Goal: Check status: Check status

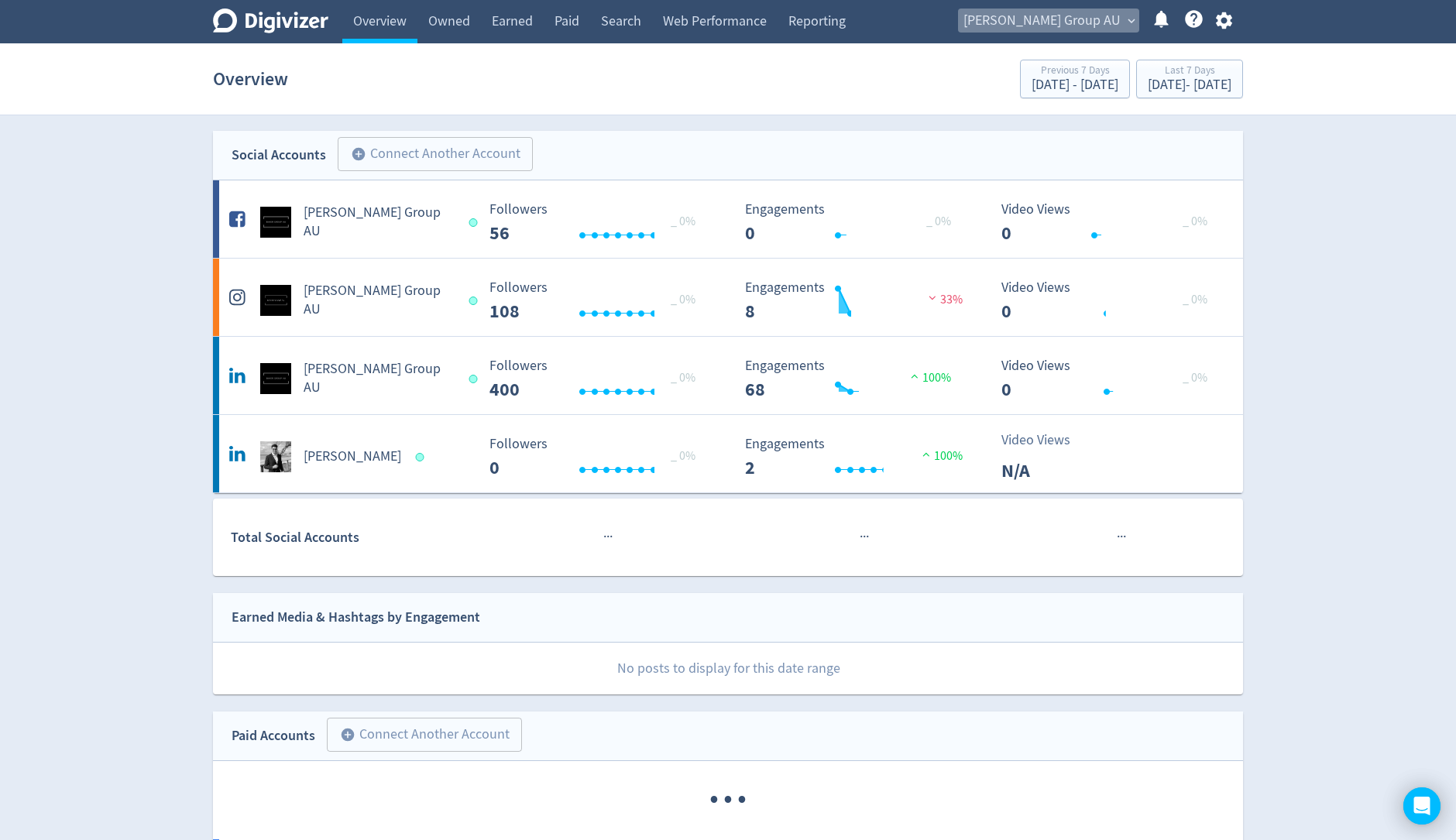
click at [1124, 21] on span "expand_more" at bounding box center [1131, 20] width 14 height 14
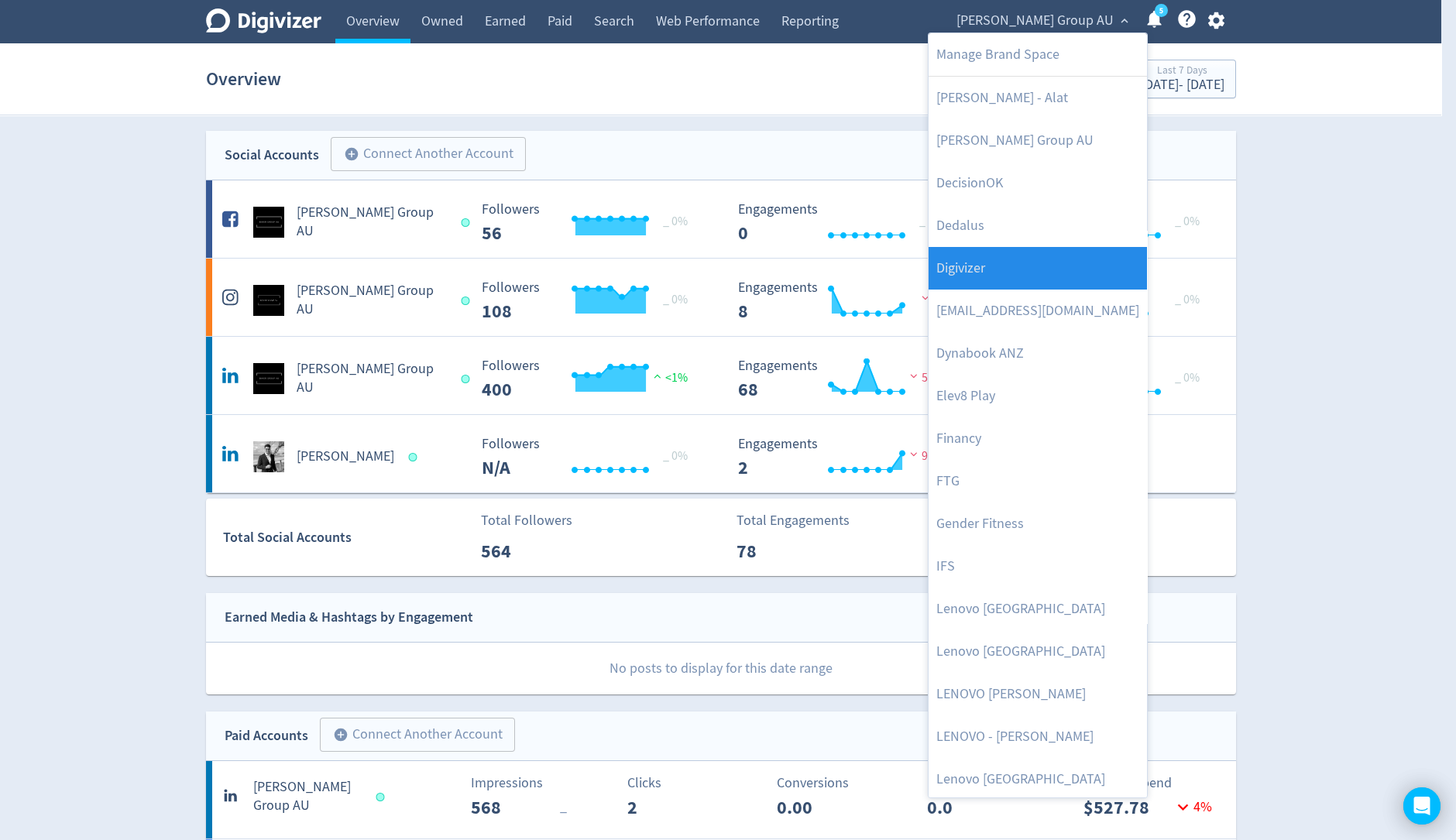
click at [1062, 271] on link "Digivizer" at bounding box center [1037, 268] width 219 height 43
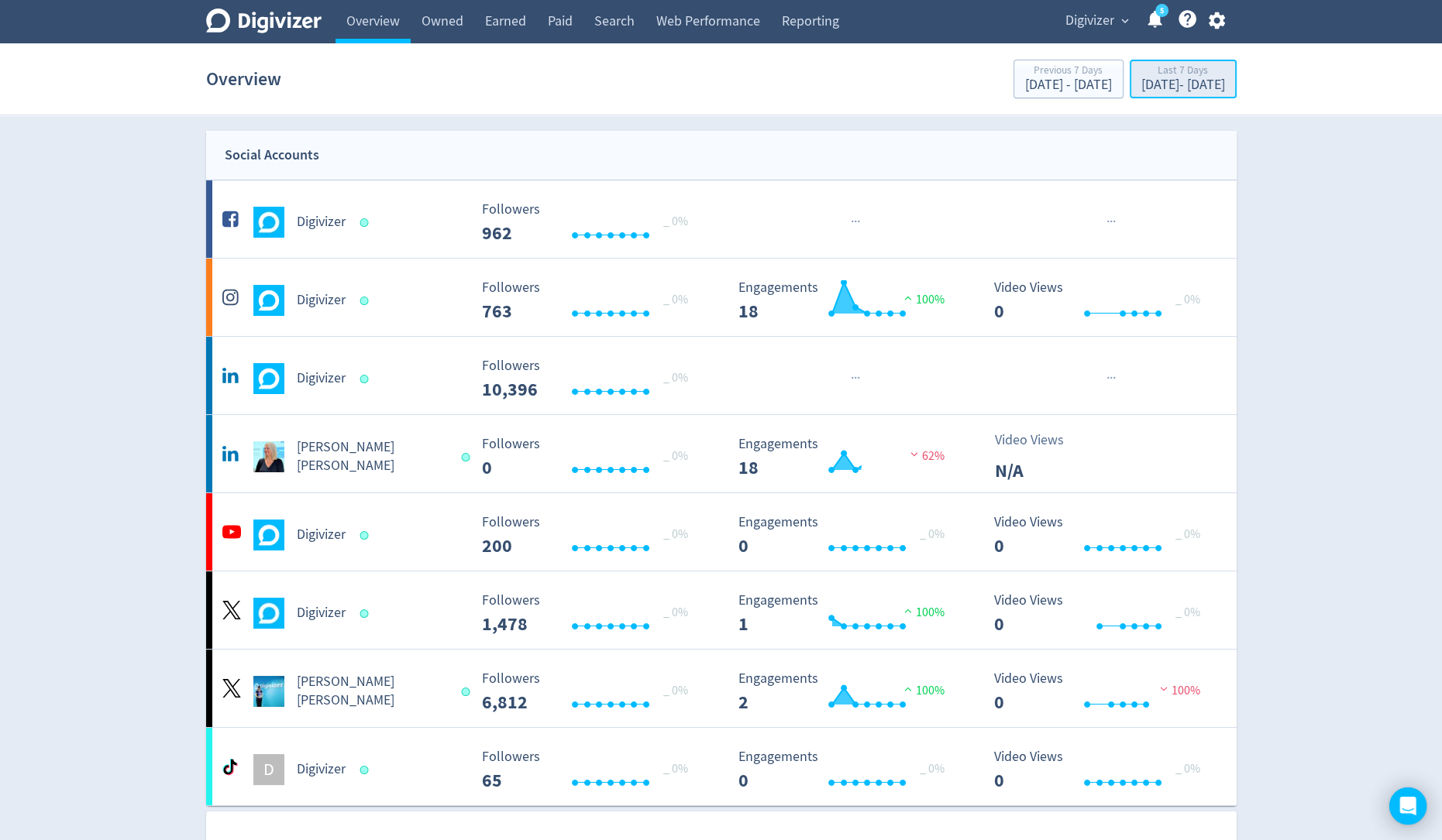
click at [1134, 94] on div "Last 7 Days [DATE] - [DATE]" at bounding box center [1182, 80] width 98 height 31
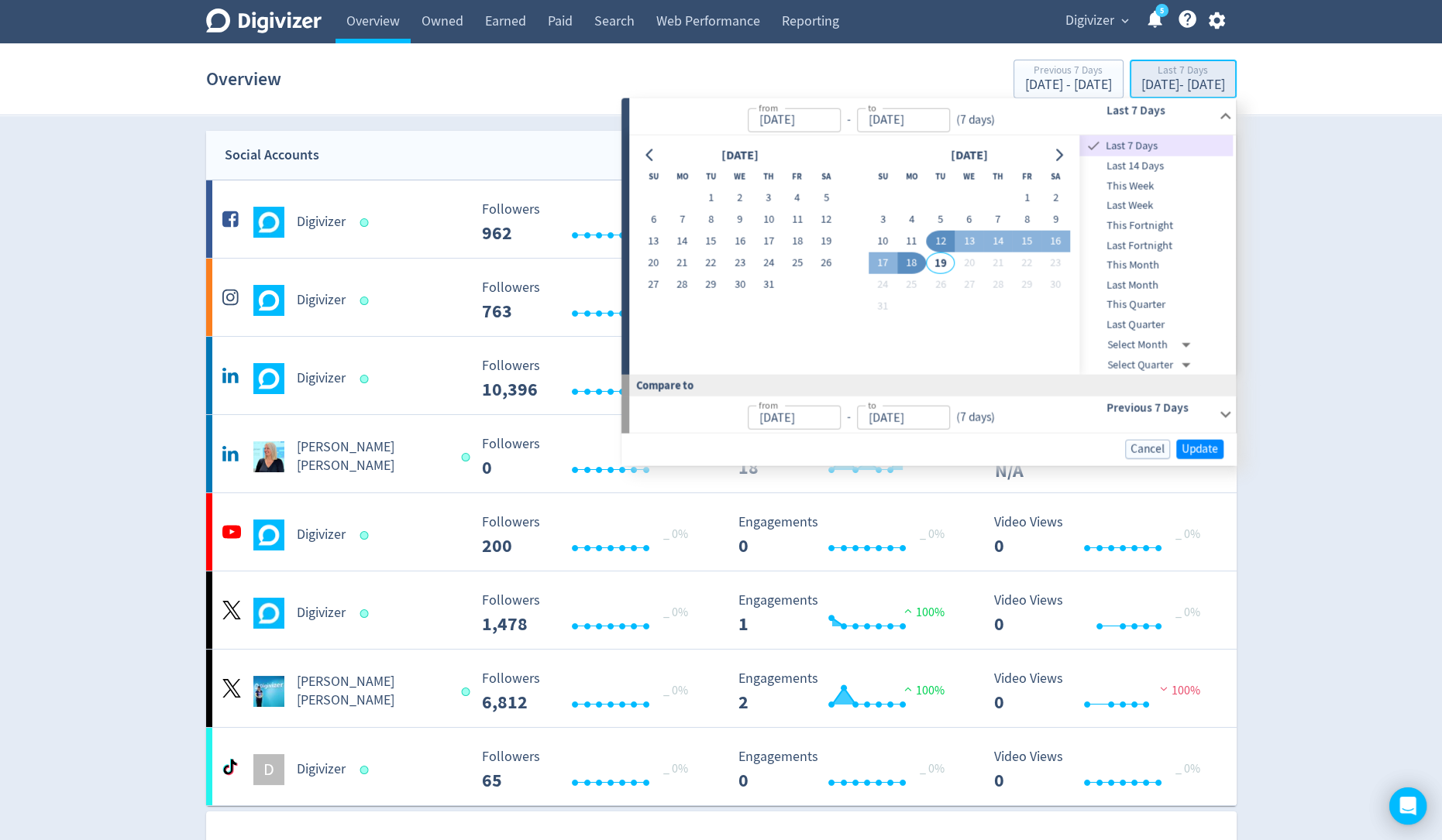
type input "[DATE]"
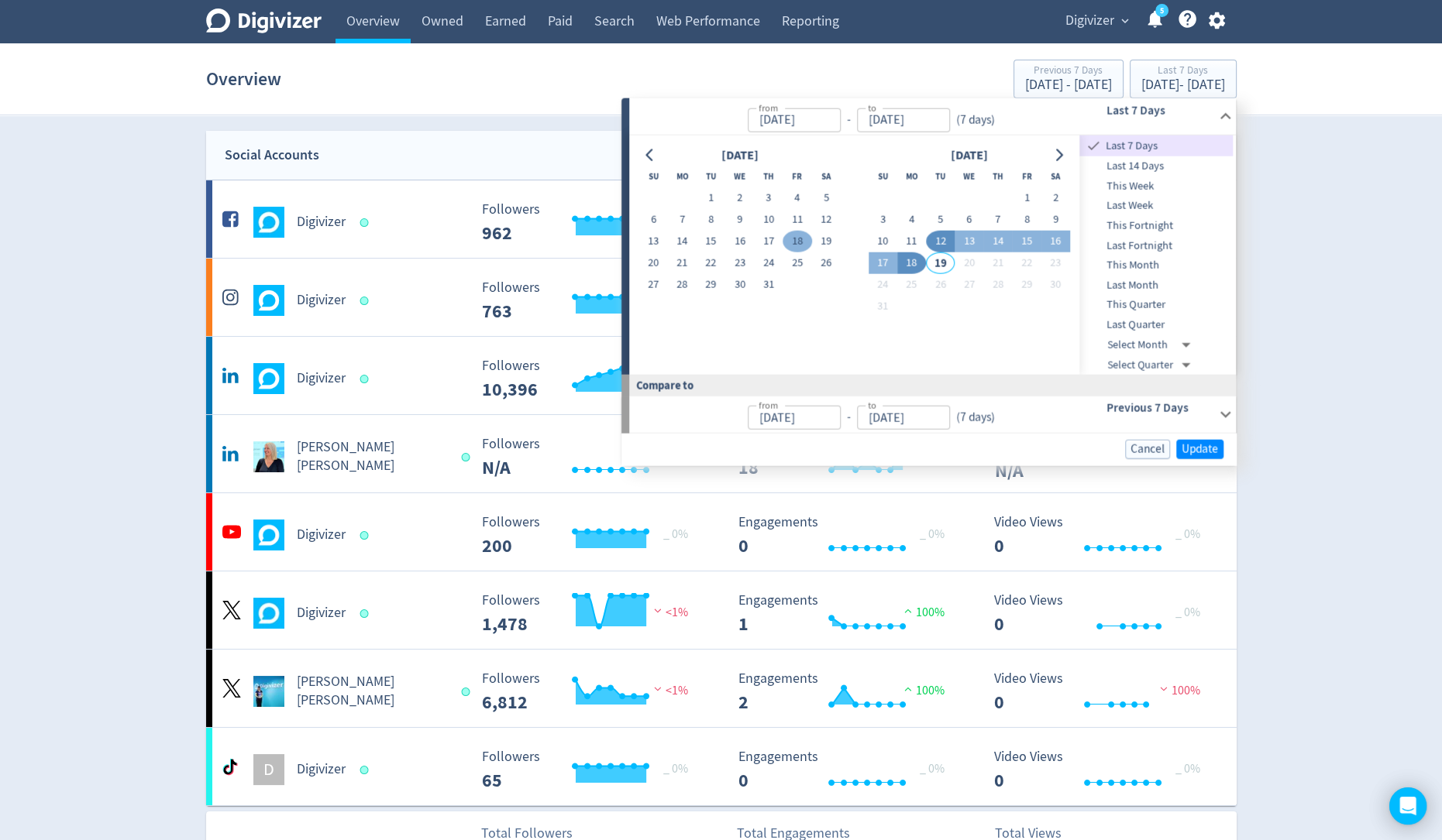
click at [798, 239] on button "18" at bounding box center [798, 241] width 29 height 21
type input "[DATE]"
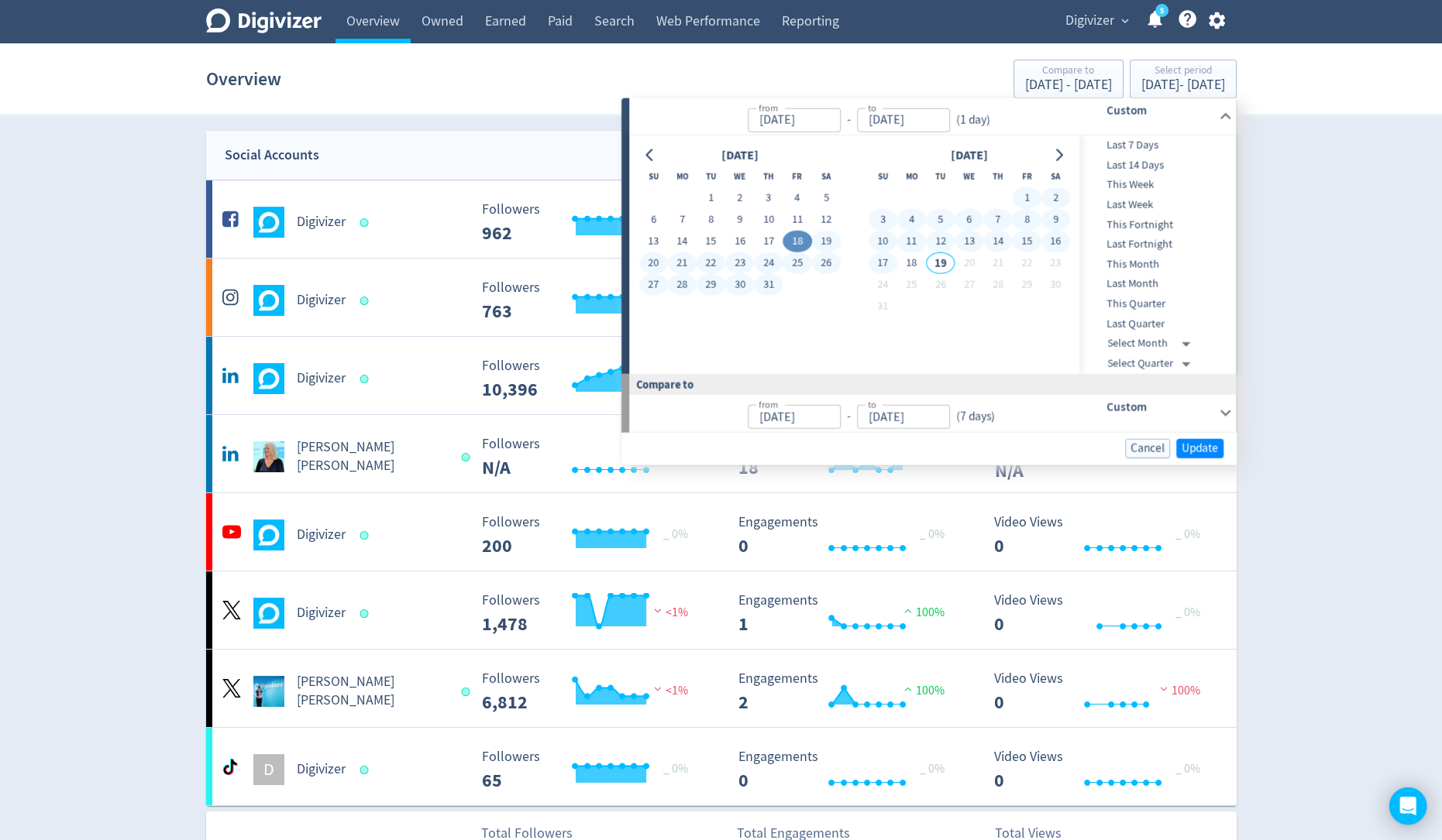
click at [884, 265] on button "17" at bounding box center [883, 263] width 29 height 21
type input "[DATE]"
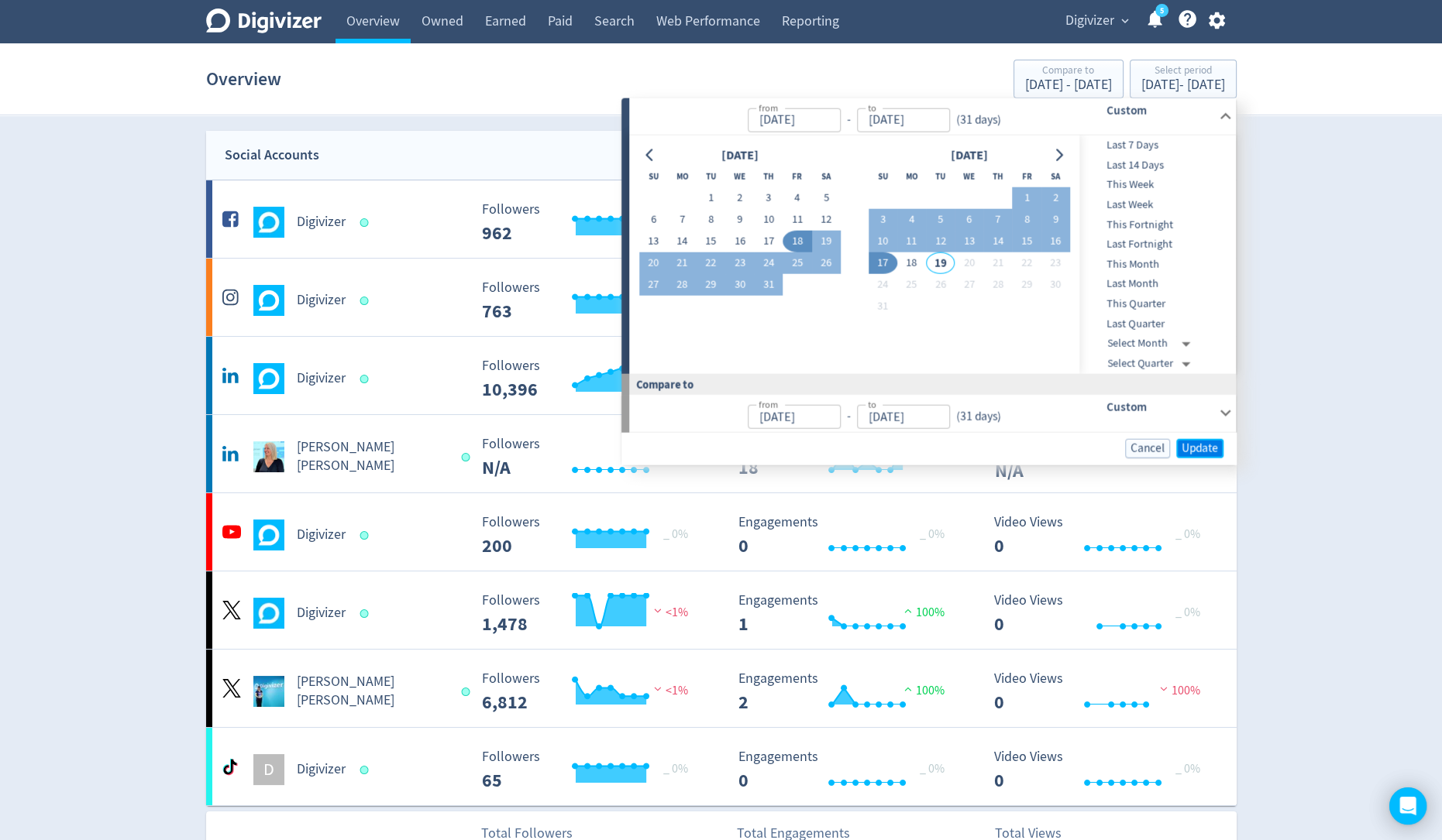
click at [1197, 443] on span "Update" at bounding box center [1199, 449] width 37 height 12
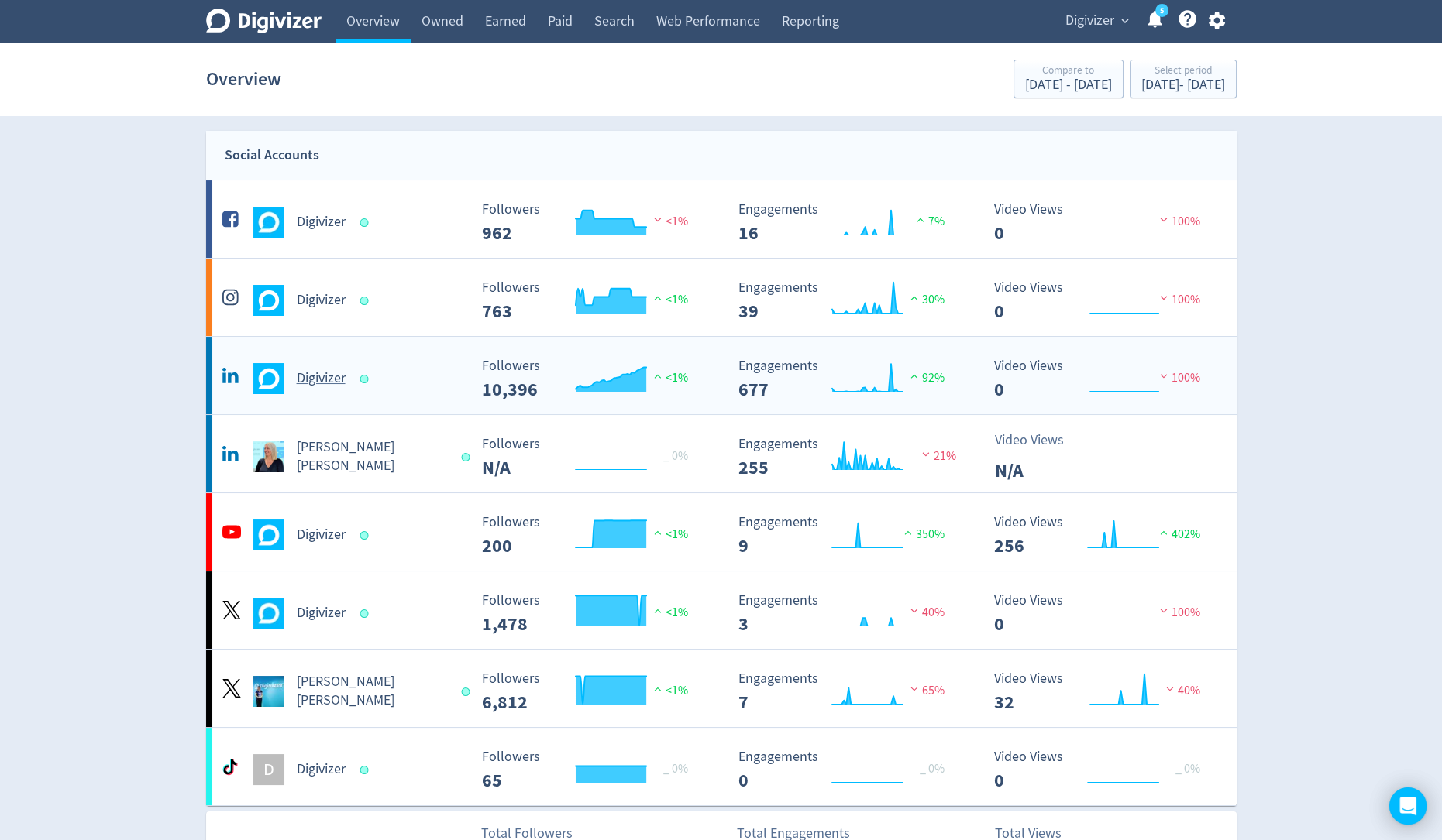
click at [401, 376] on div "Digivizer" at bounding box center [344, 379] width 250 height 31
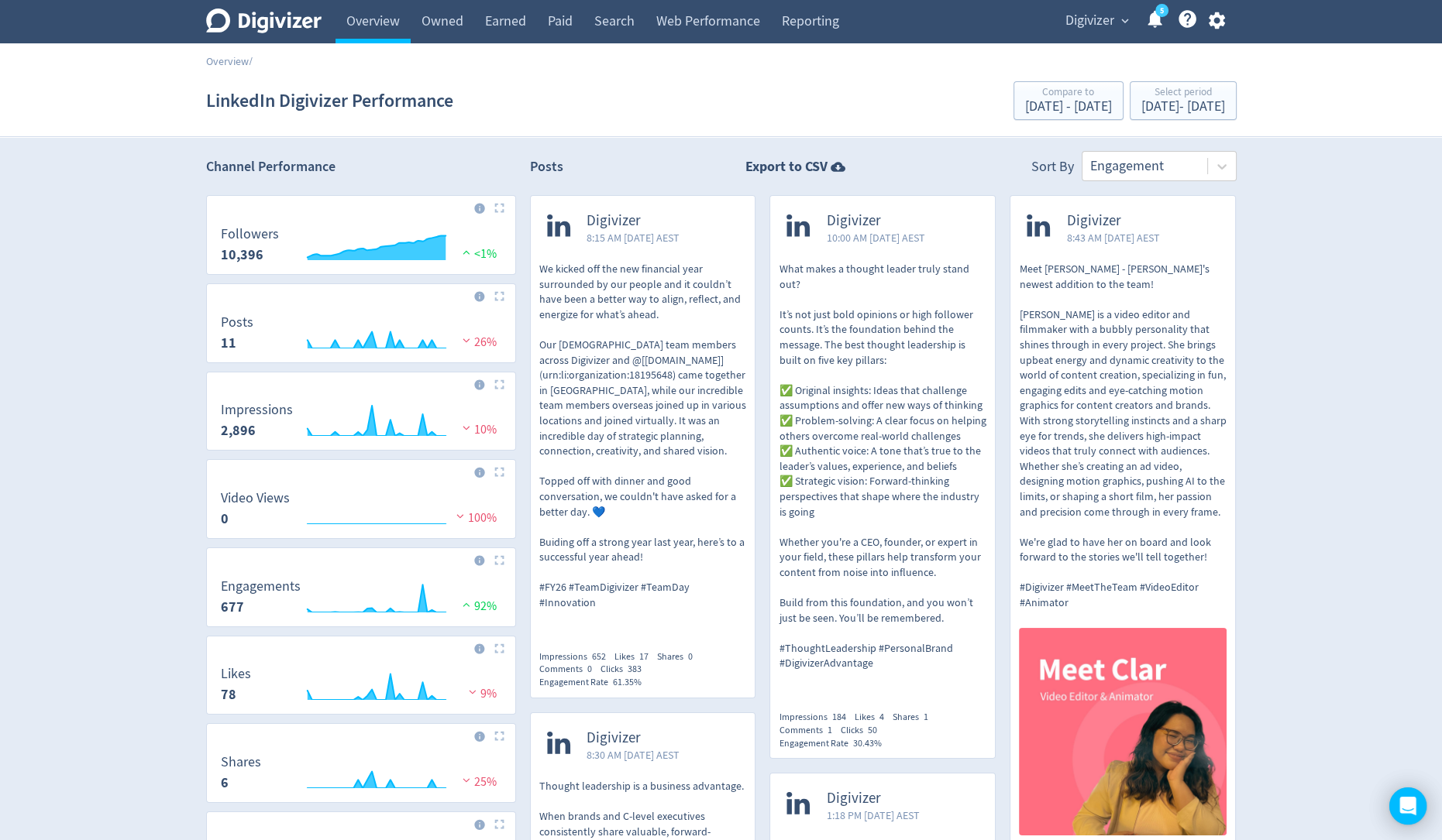
click at [643, 366] on p "We kicked off the new financial year surrounded by our people and it couldn’t h…" at bounding box center [643, 437] width 208 height 349
